Goal: Navigation & Orientation: Find specific page/section

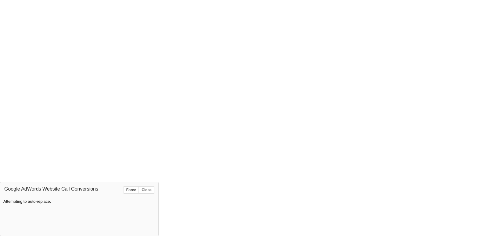
click at [132, 191] on button "Force" at bounding box center [132, 189] width 16 height 7
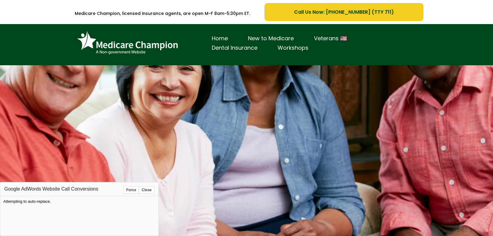
click at [132, 189] on button "Force" at bounding box center [132, 189] width 16 height 7
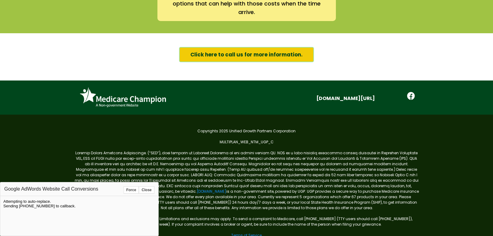
scroll to position [1043, 0]
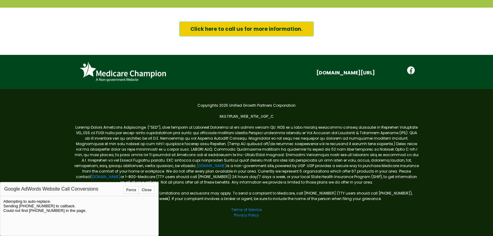
click at [132, 188] on button "Force" at bounding box center [132, 189] width 16 height 7
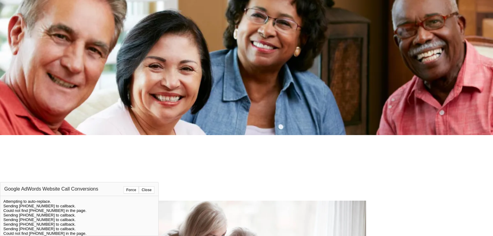
scroll to position [166, 0]
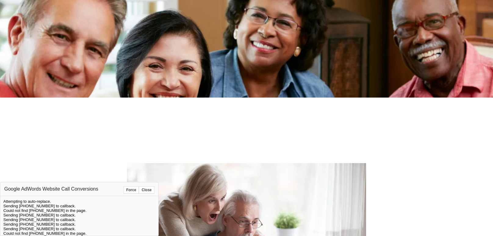
click at [130, 190] on button "Force" at bounding box center [132, 189] width 16 height 7
